Goal: Task Accomplishment & Management: Manage account settings

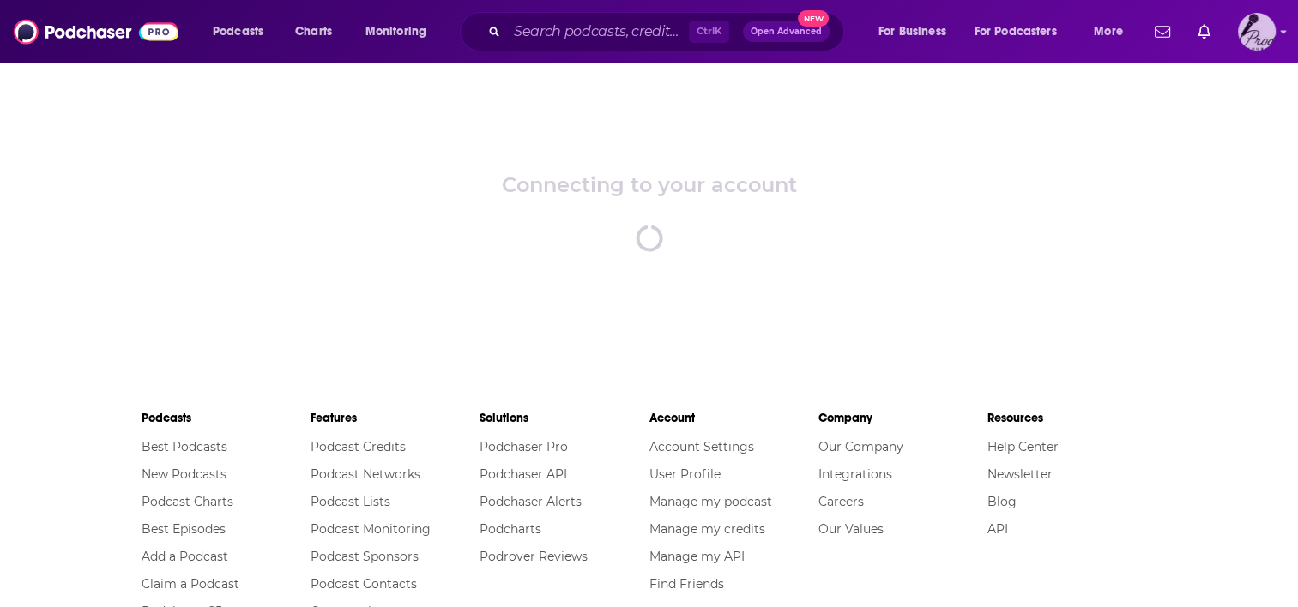
click at [1248, 31] on img "Logged in as sdonovan" at bounding box center [1257, 32] width 38 height 38
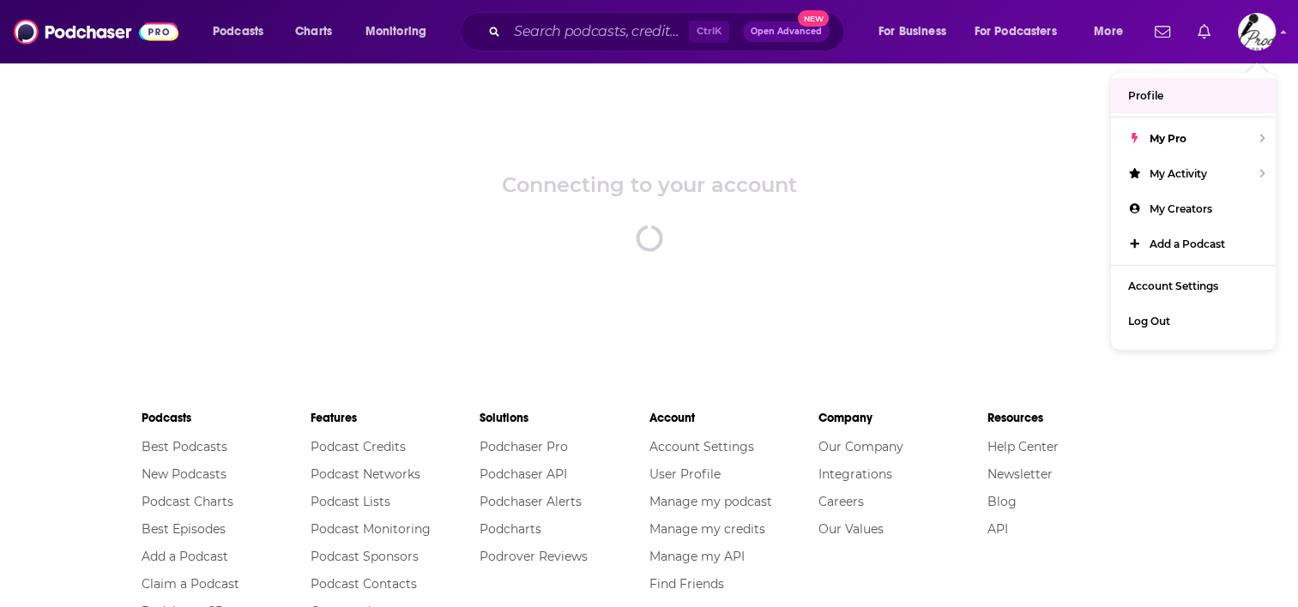
click at [1198, 34] on icon "Show notifications dropdown" at bounding box center [1204, 31] width 13 height 15
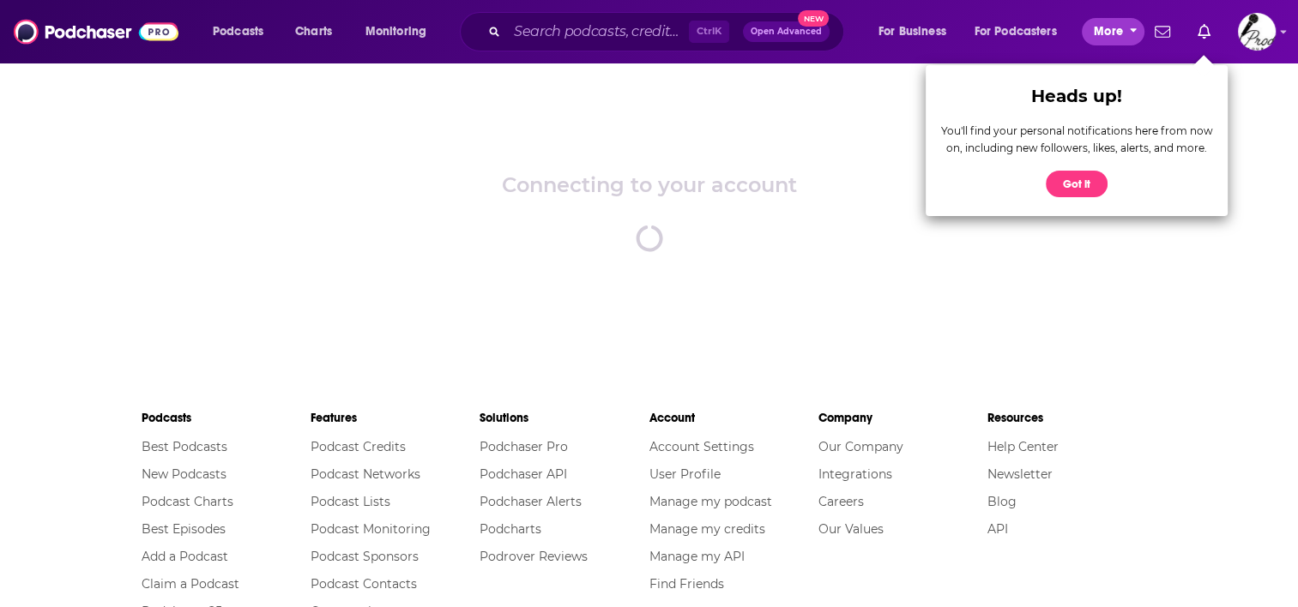
click at [1095, 37] on span "More" at bounding box center [1108, 32] width 29 height 24
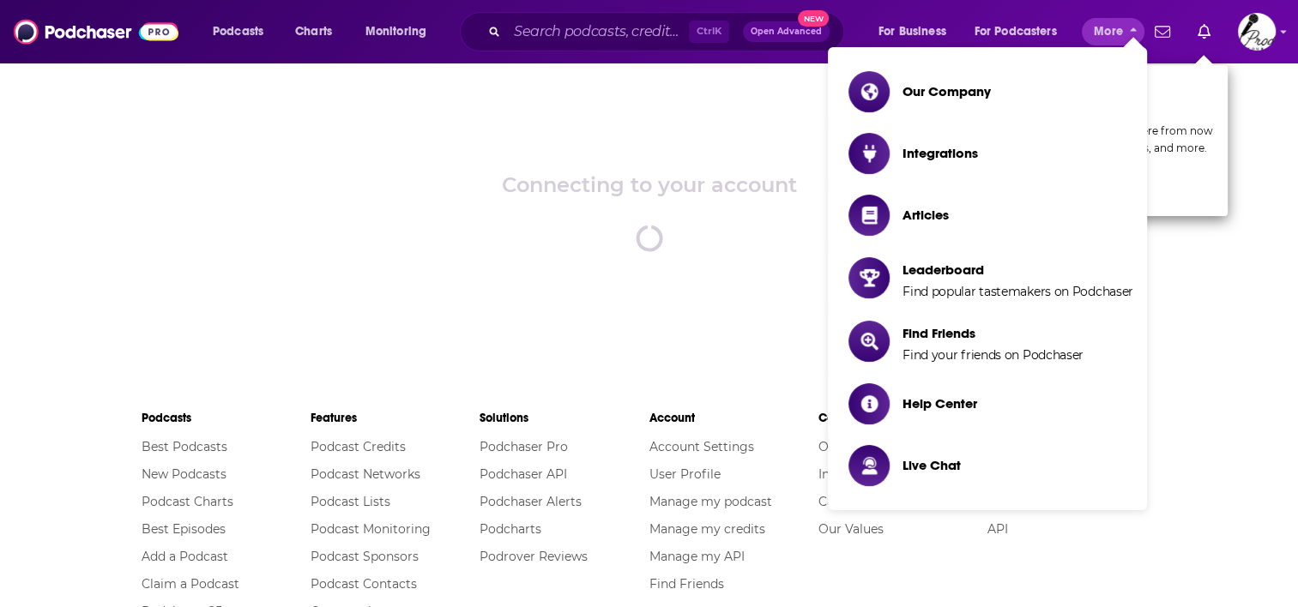
click at [1256, 113] on div "Connecting to your account spinner" at bounding box center [649, 212] width 1298 height 300
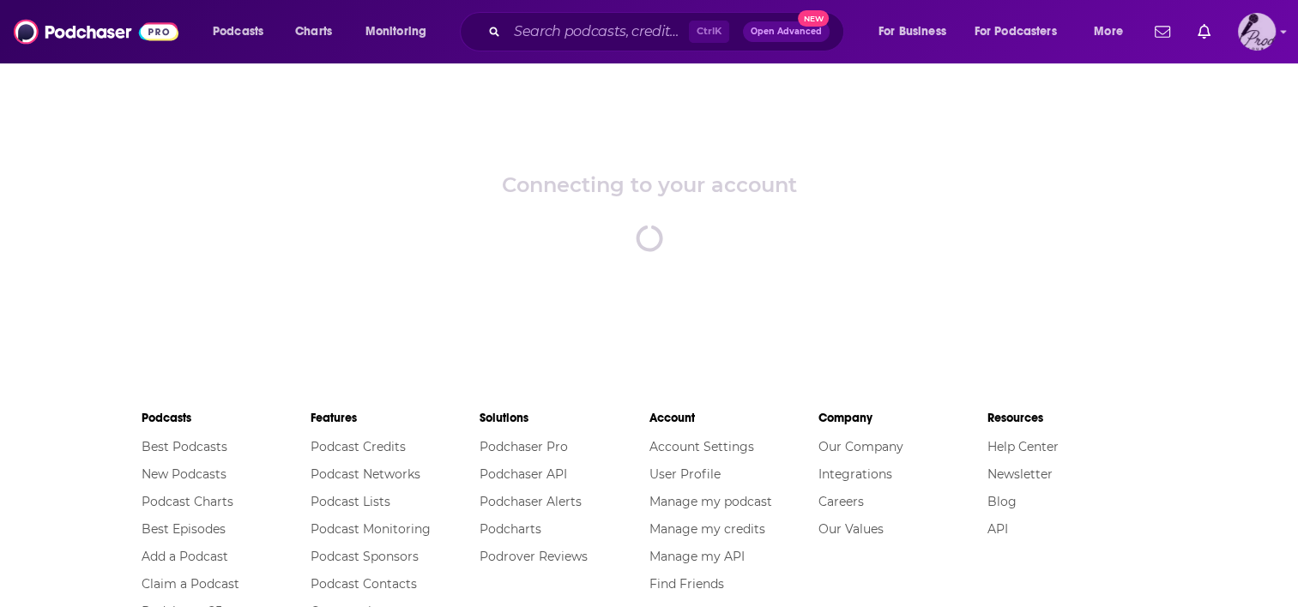
click at [1259, 39] on img "Logged in as sdonovan" at bounding box center [1257, 32] width 38 height 38
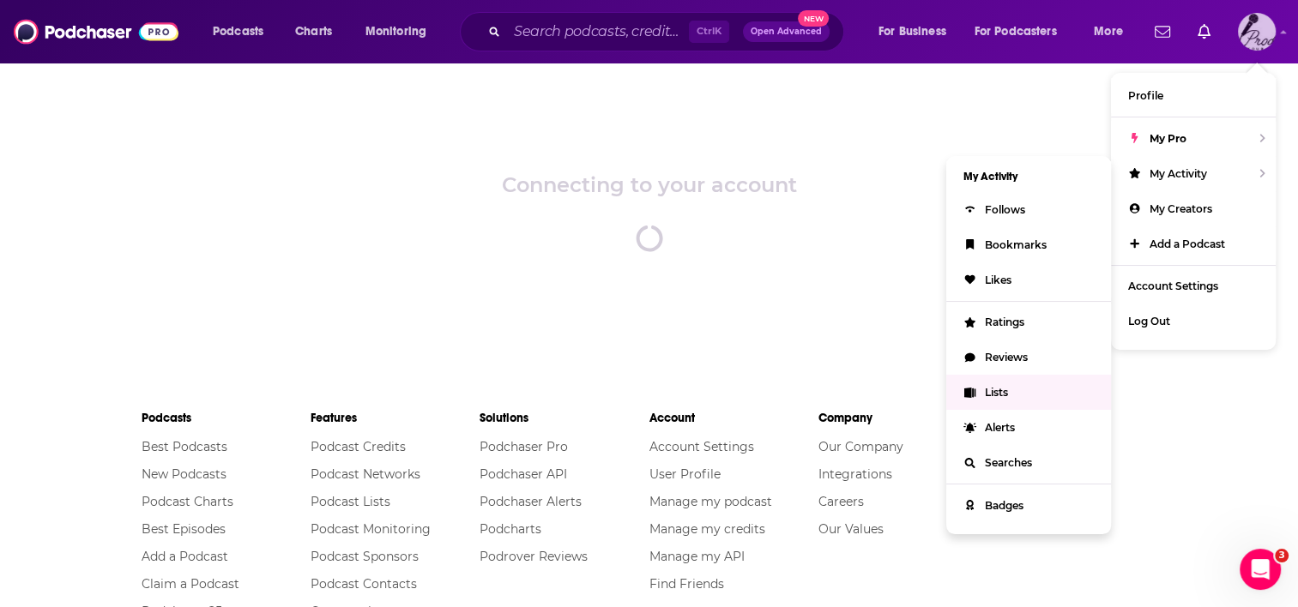
click at [994, 393] on span "Lists" at bounding box center [996, 392] width 23 height 13
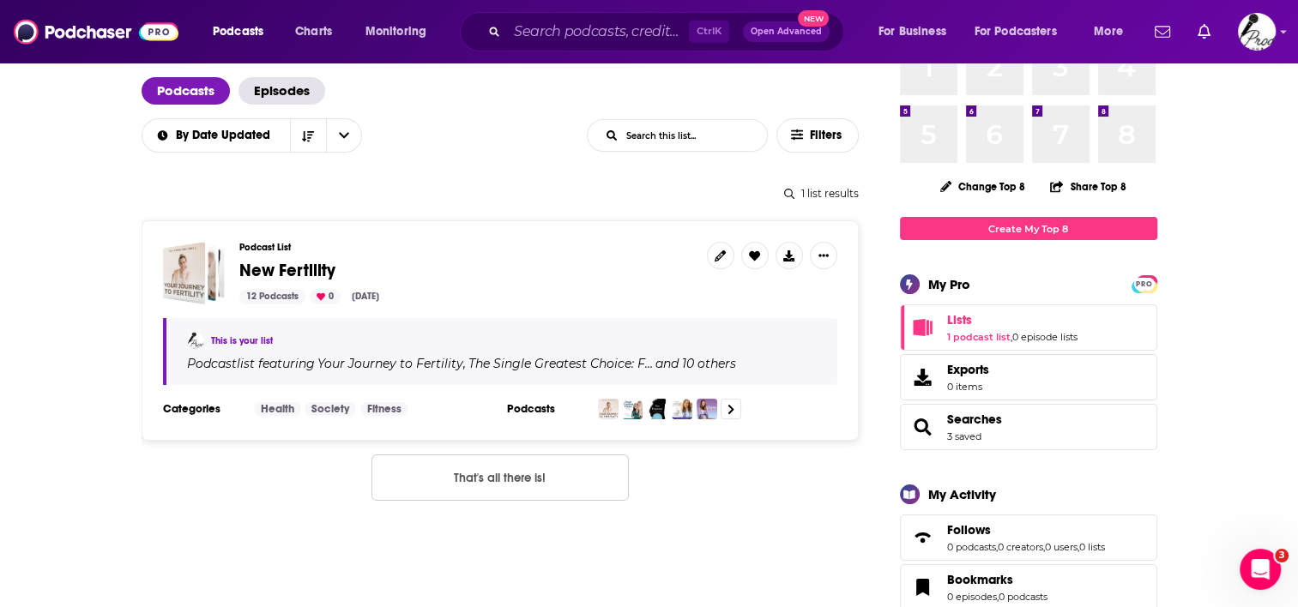
scroll to position [172, 0]
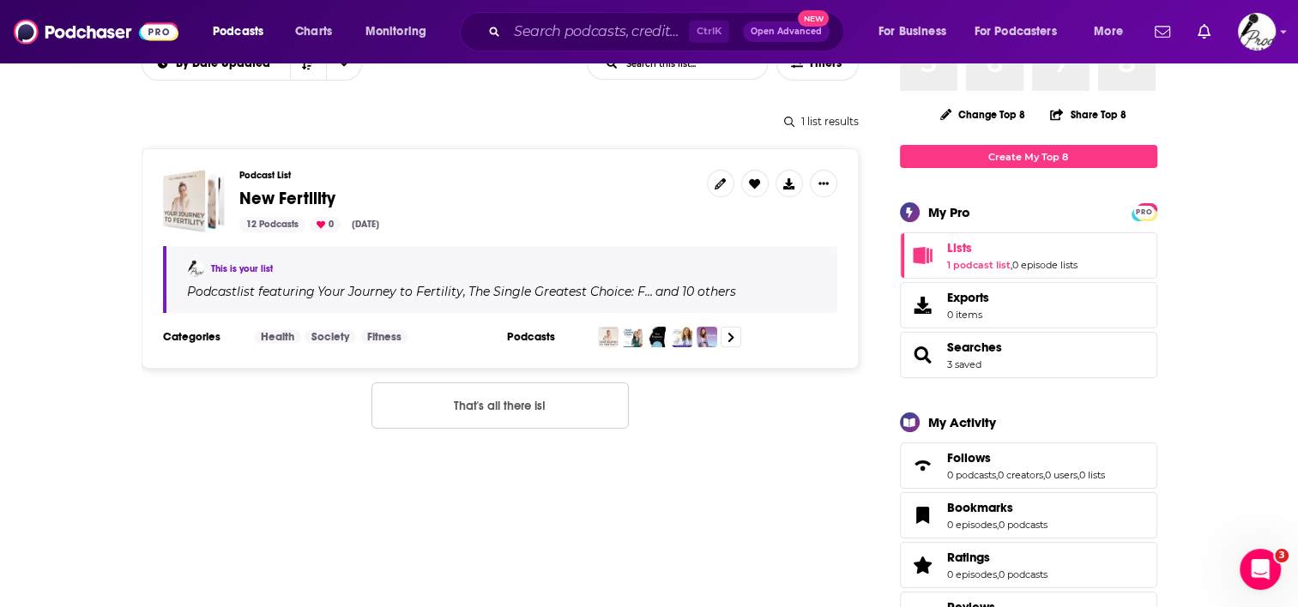
click at [246, 271] on link "This is your list" at bounding box center [242, 268] width 62 height 11
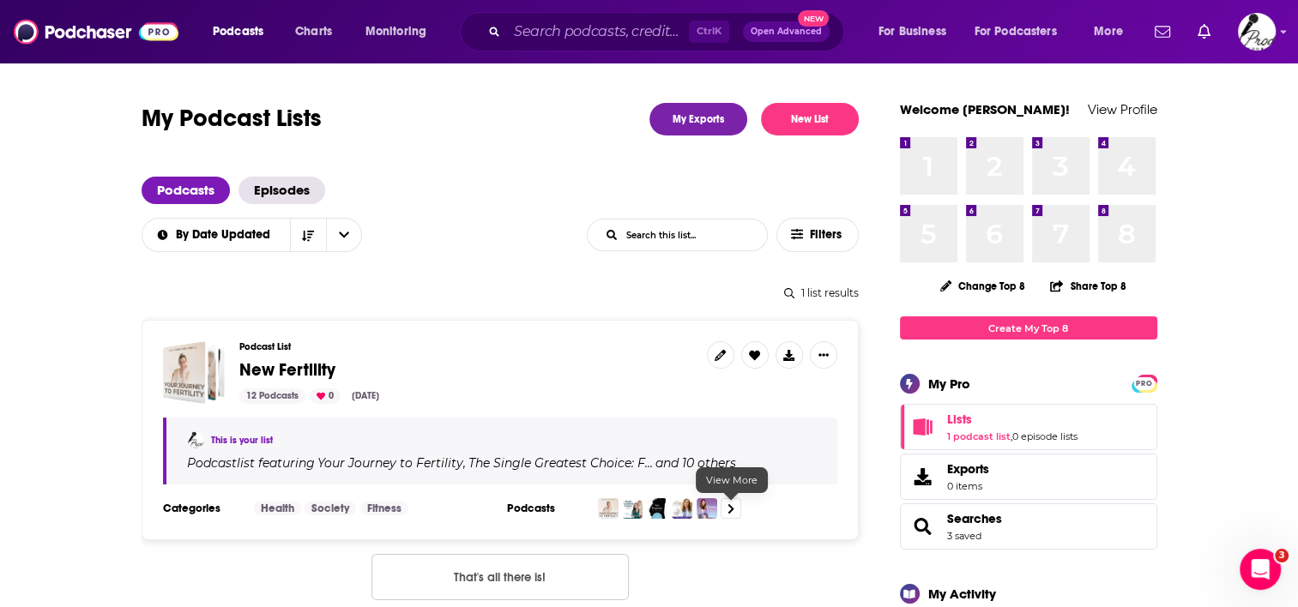
click at [729, 507] on icon at bounding box center [730, 509] width 7 height 11
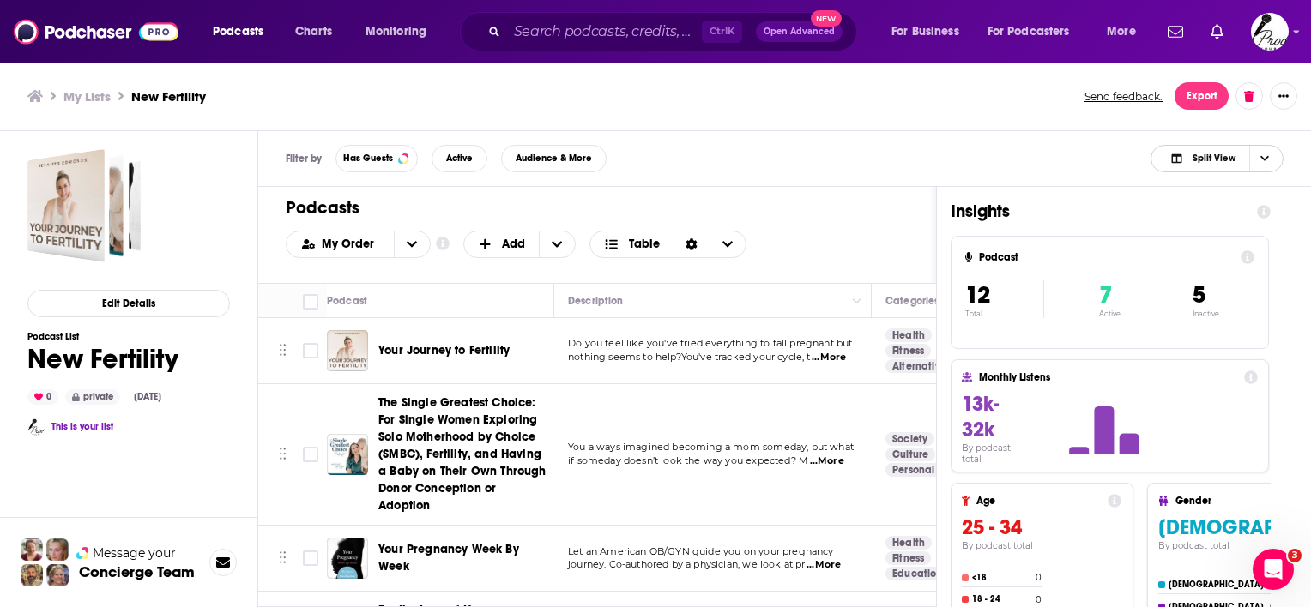
click at [1232, 158] on span "Split View" at bounding box center [1213, 158] width 43 height 9
click at [1238, 217] on span "Podcast Only" at bounding box center [1227, 215] width 85 height 9
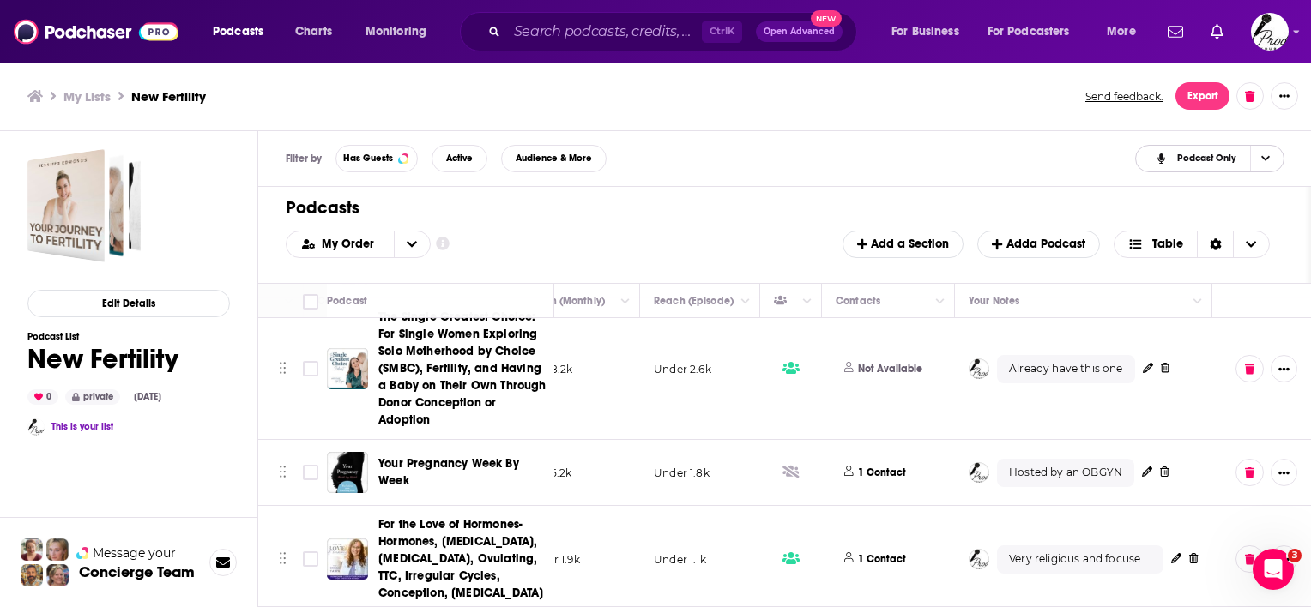
scroll to position [86, 580]
click at [1142, 470] on icon at bounding box center [1147, 470] width 10 height 10
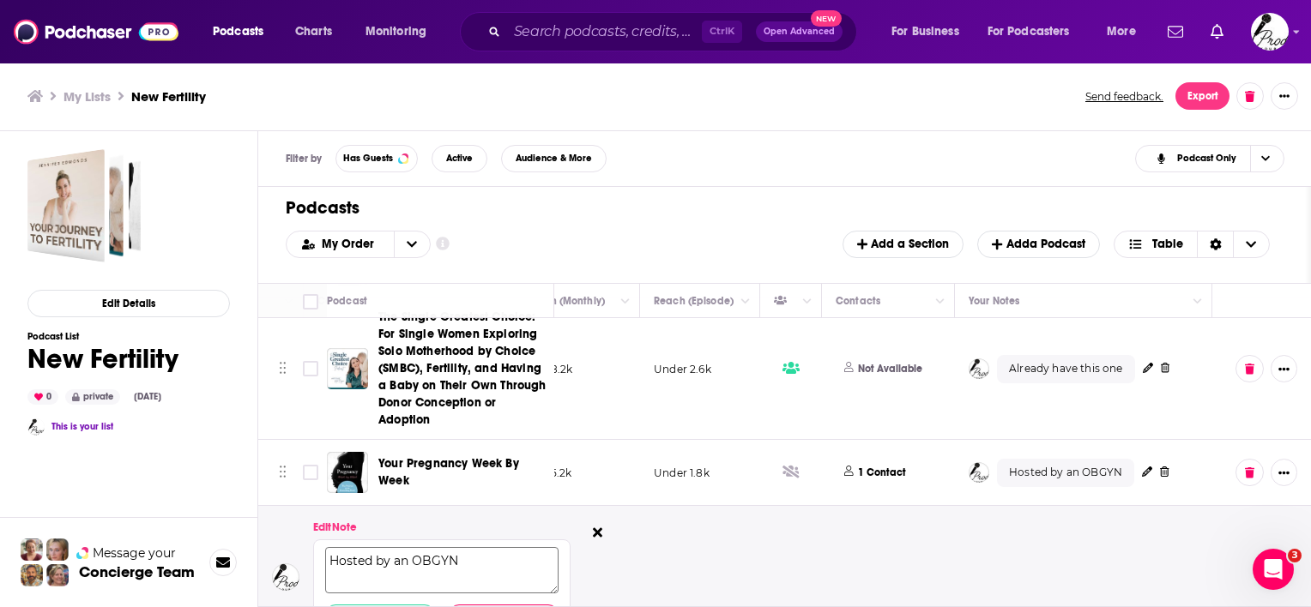
click at [522, 564] on textarea "Hosted by an OBGYN" at bounding box center [441, 571] width 233 height 46
type textarea "No guests Hosted by an OBGYN"
click at [369, 583] on button "Save" at bounding box center [380, 586] width 110 height 21
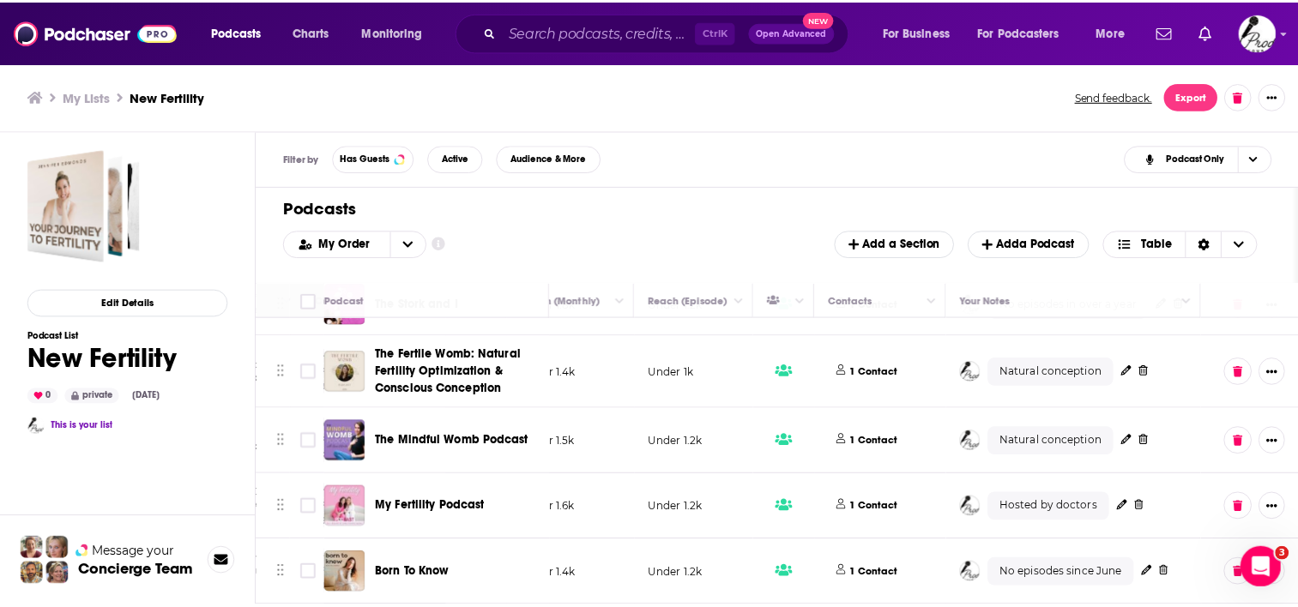
scroll to position [627, 580]
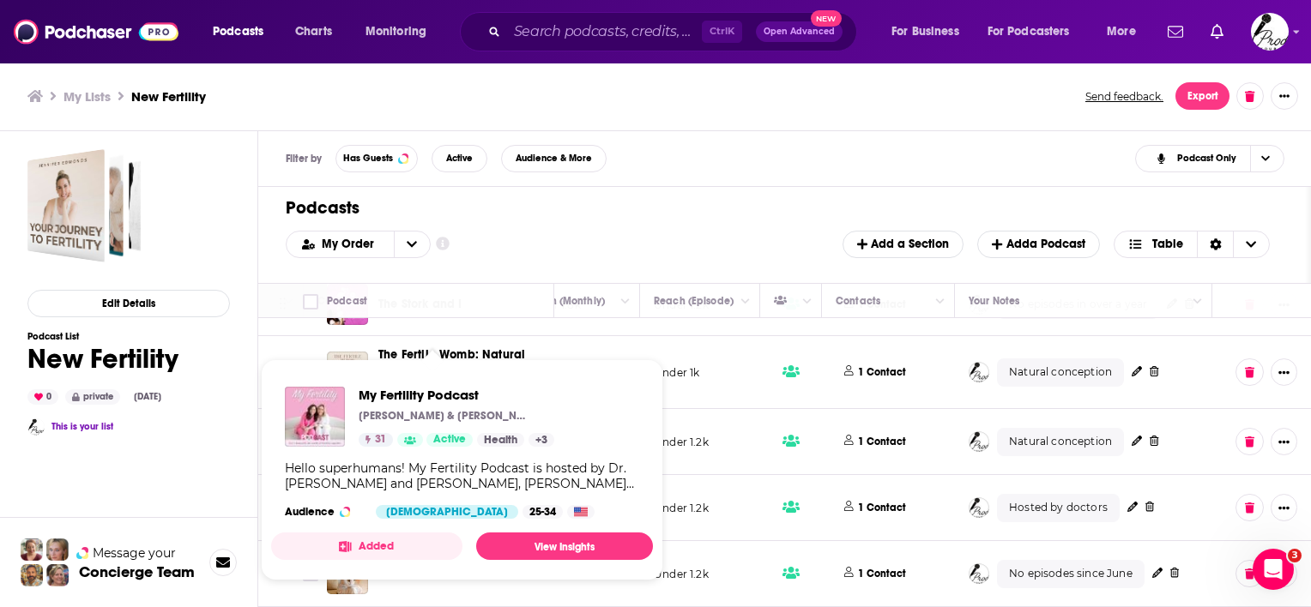
click at [432, 499] on div "My Fertility Podcast [PERSON_NAME] & [PERSON_NAME] 31 Active Health + 3 Hello s…" at bounding box center [462, 453] width 382 height 160
click at [528, 546] on link "View Insights" at bounding box center [564, 546] width 177 height 27
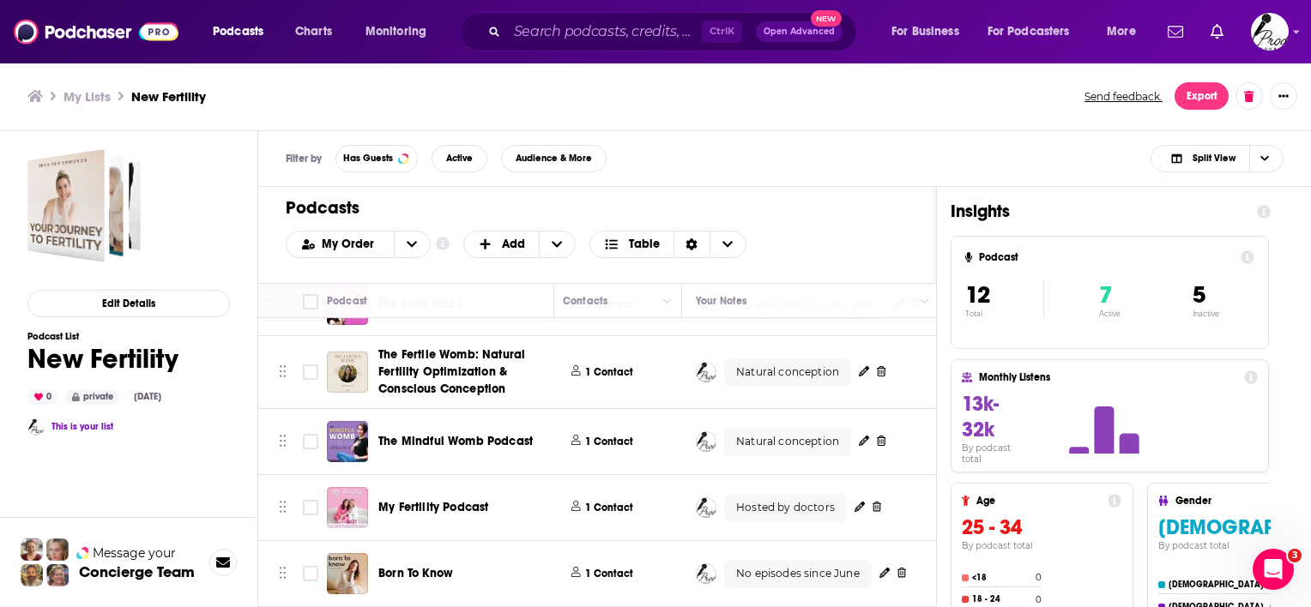
scroll to position [627, 955]
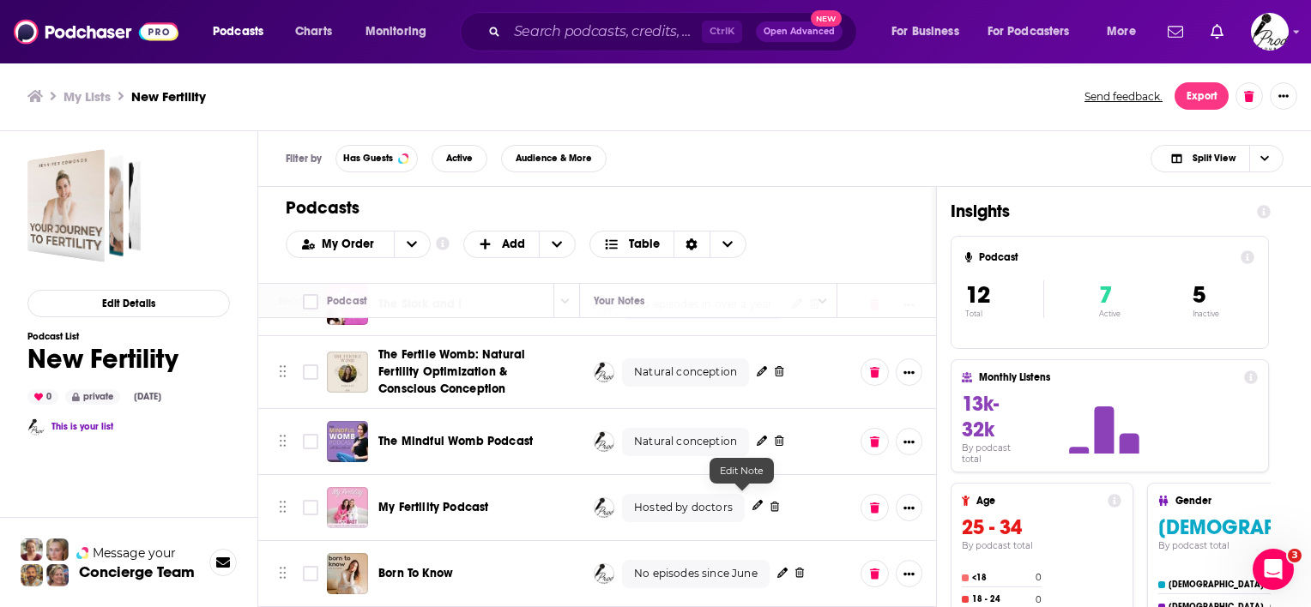
click at [752, 499] on button at bounding box center [757, 506] width 10 height 15
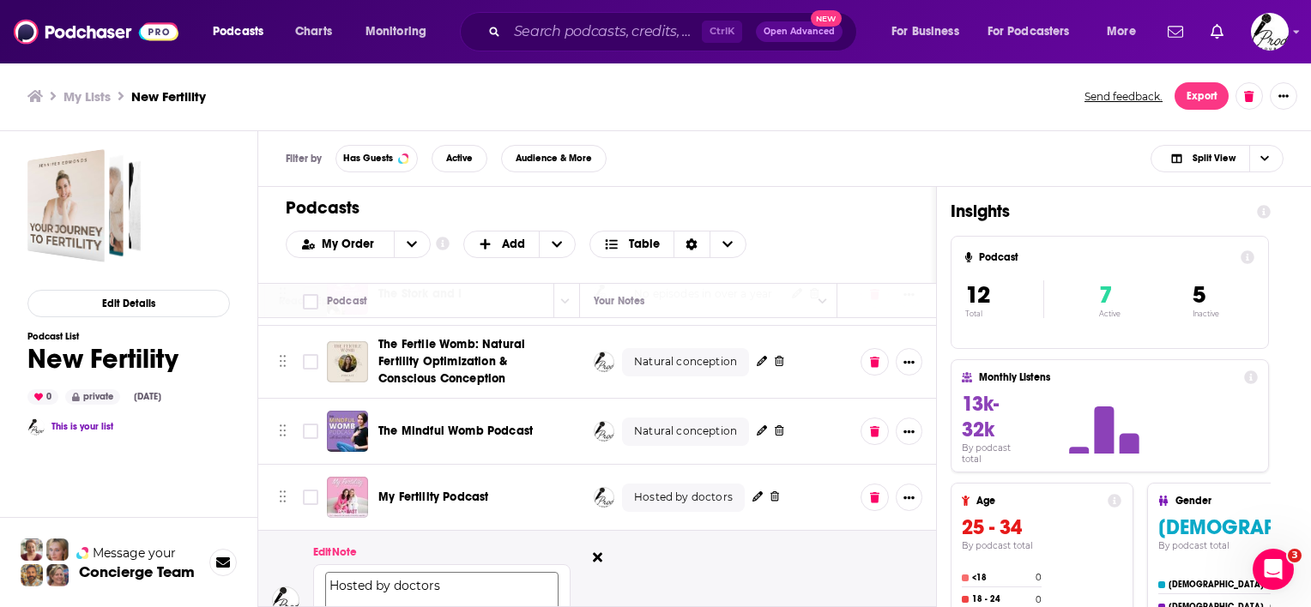
click at [453, 586] on textarea "Hosted by doctors" at bounding box center [441, 594] width 233 height 43
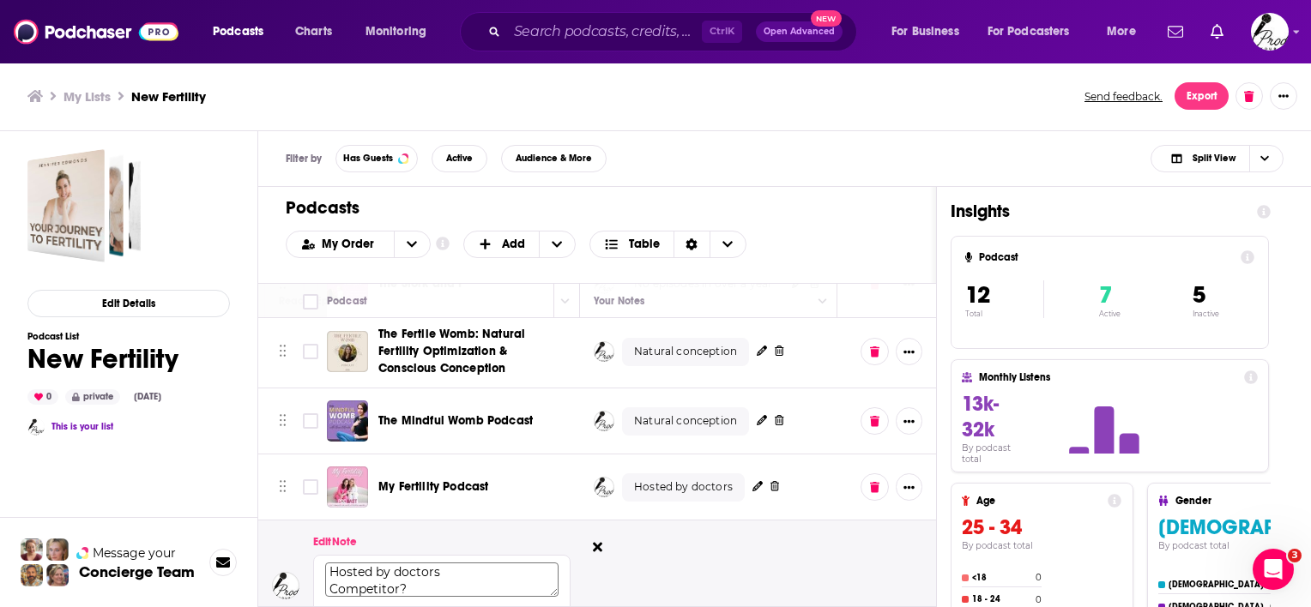
type textarea "Hosted by doctors Competitor?"
click at [703, 148] on div "Filter by Has Guests Active Audience & More Split View" at bounding box center [784, 159] width 1053 height 56
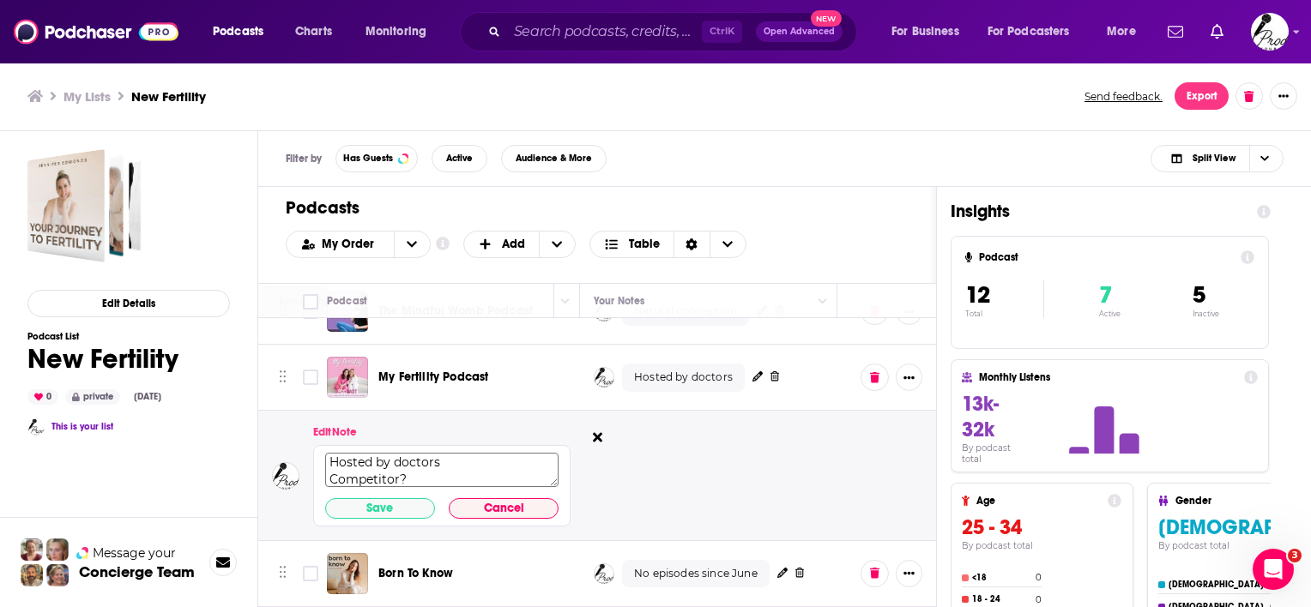
scroll to position [757, 955]
click at [385, 499] on button "Save" at bounding box center [380, 508] width 110 height 21
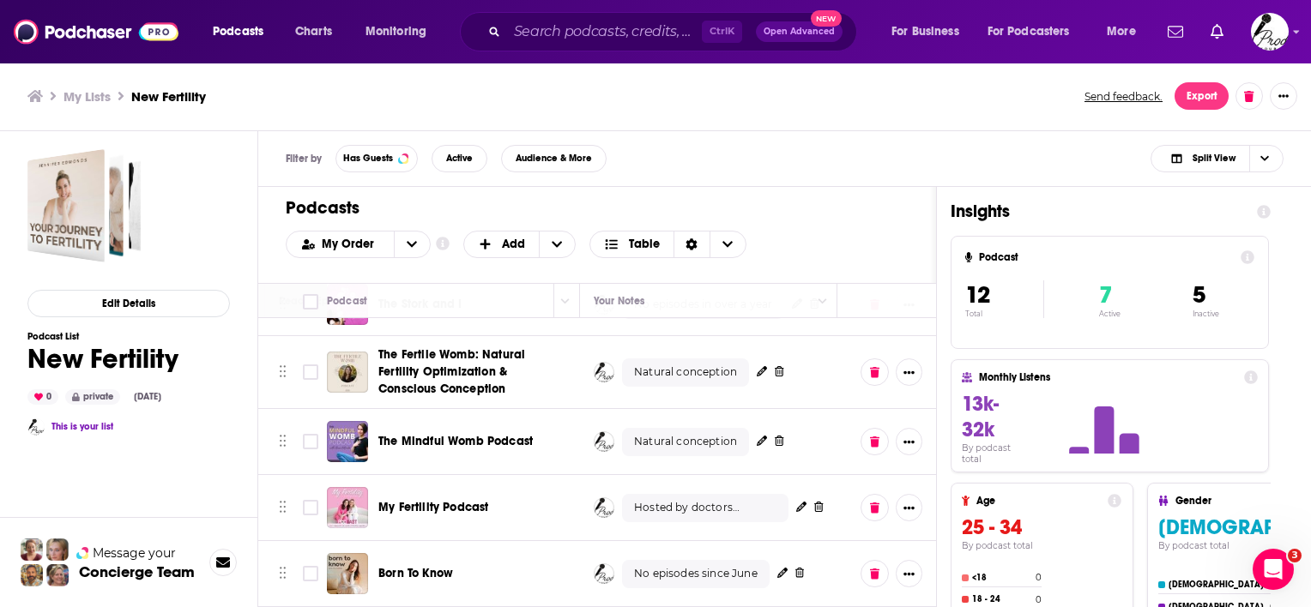
scroll to position [627, 955]
